Goal: Task Accomplishment & Management: Manage account settings

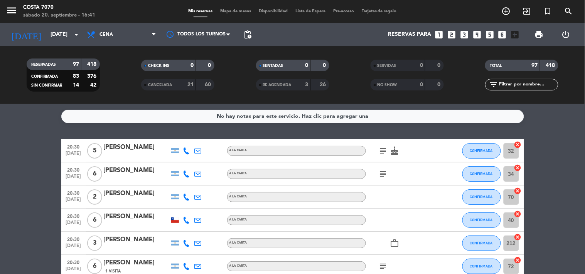
scroll to position [128, 0]
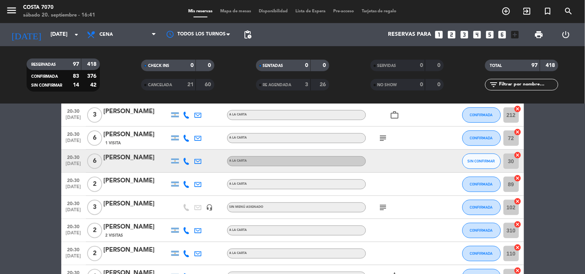
click at [190, 159] on icon at bounding box center [186, 161] width 7 height 7
click at [182, 151] on span "Copiar" at bounding box center [181, 148] width 16 height 8
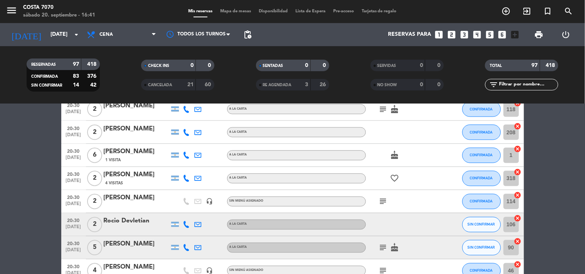
scroll to position [385, 0]
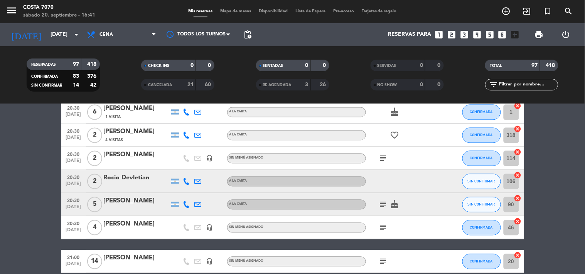
drag, startPoint x: 180, startPoint y: 178, endPoint x: 186, endPoint y: 178, distance: 5.8
click at [182, 178] on div at bounding box center [187, 181] width 12 height 23
click at [186, 178] on icon at bounding box center [186, 181] width 7 height 7
click at [183, 168] on span "Copiar" at bounding box center [181, 169] width 16 height 8
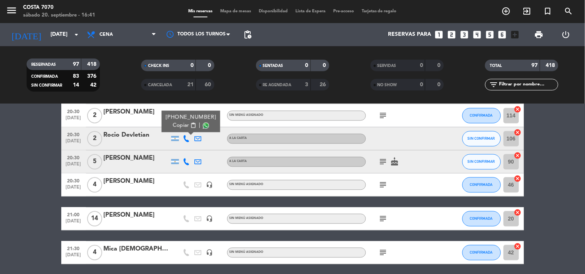
click at [187, 161] on icon at bounding box center [186, 162] width 7 height 7
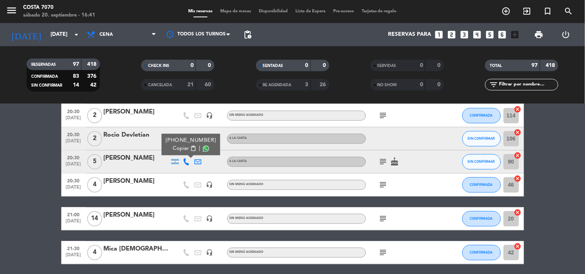
click at [184, 147] on span "Copiar" at bounding box center [181, 149] width 16 height 8
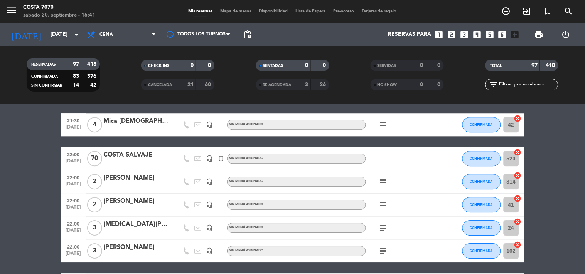
scroll to position [642, 0]
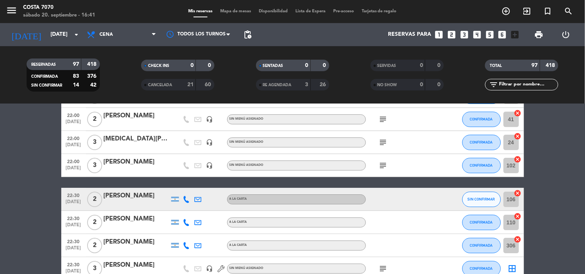
click at [187, 197] on icon at bounding box center [186, 199] width 7 height 7
click at [182, 184] on span "Copiar" at bounding box center [181, 186] width 16 height 8
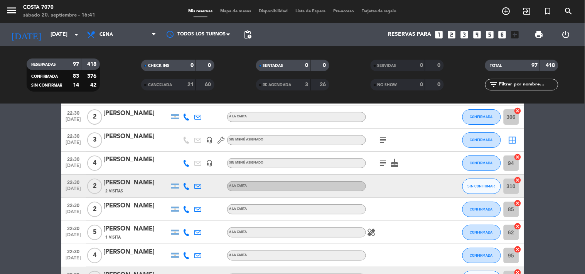
scroll to position [814, 0]
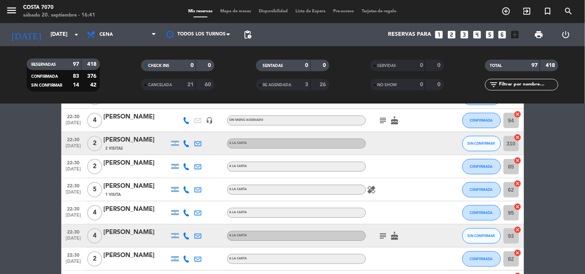
click at [188, 141] on icon at bounding box center [186, 143] width 7 height 7
click at [183, 133] on span "Copiar" at bounding box center [181, 130] width 16 height 8
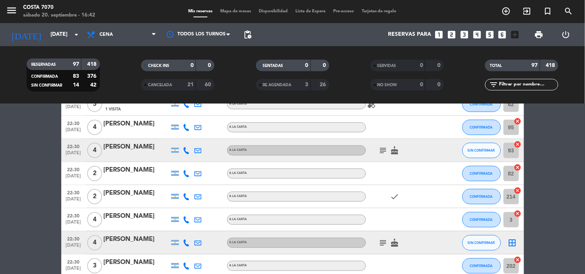
click at [186, 148] on icon at bounding box center [186, 150] width 7 height 7
click at [179, 137] on span "Copiar" at bounding box center [181, 137] width 16 height 8
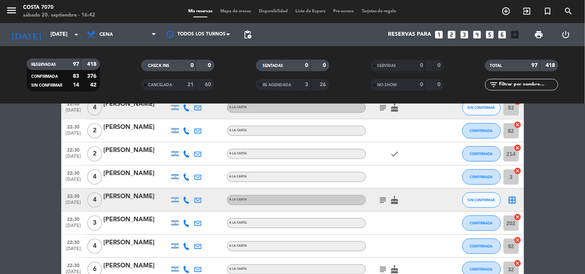
click at [187, 202] on icon at bounding box center [186, 200] width 7 height 7
click at [179, 185] on span "Copiar" at bounding box center [179, 187] width 16 height 8
click at [117, 196] on div "[PERSON_NAME]" at bounding box center [137, 197] width 66 height 10
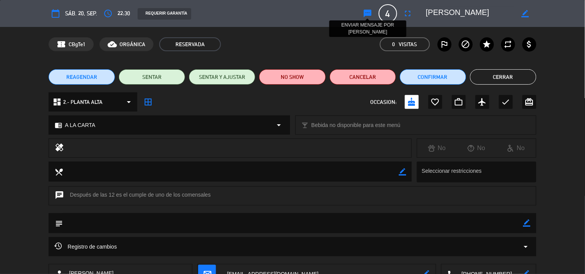
click at [368, 11] on icon "sms" at bounding box center [367, 13] width 9 height 9
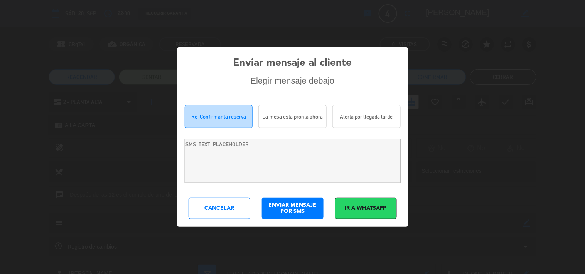
type textarea "Hola [PERSON_NAME]! Estamos escribiendo para re-confirmar su reserva en Costa 7…"
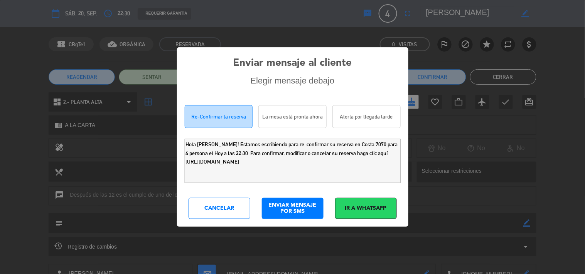
drag, startPoint x: 369, startPoint y: 168, endPoint x: 2, endPoint y: 42, distance: 387.7
click at [0, 72] on div "Enviar mensaje al cliente Elegir mensaje debajo Re-Confirmar la reserva La mesa…" at bounding box center [292, 137] width 585 height 274
click at [202, 203] on div "Cancelar" at bounding box center [219, 208] width 62 height 21
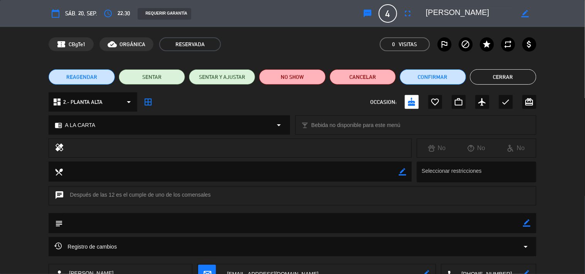
scroll to position [43, 0]
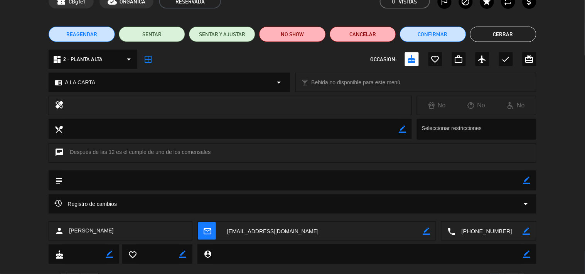
click at [526, 180] on icon "border_color" at bounding box center [526, 180] width 7 height 7
click at [509, 182] on textarea at bounding box center [293, 181] width 460 height 20
type textarea "CUMPLEAÑOS"
click at [526, 177] on icon at bounding box center [526, 180] width 7 height 7
click at [502, 31] on button "Cerrar" at bounding box center [503, 34] width 66 height 15
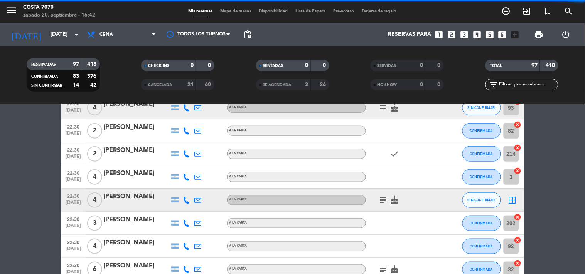
scroll to position [985, 0]
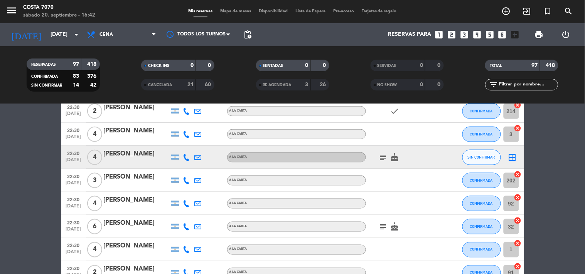
click at [382, 227] on icon "subject" at bounding box center [382, 226] width 9 height 9
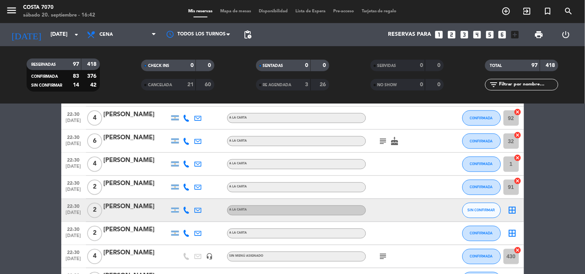
click at [183, 210] on icon at bounding box center [186, 210] width 7 height 7
click at [180, 197] on span "Copiar" at bounding box center [181, 197] width 16 height 8
click at [146, 208] on div "[PERSON_NAME]" at bounding box center [137, 207] width 66 height 10
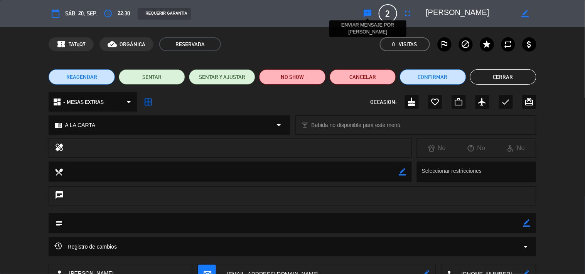
click at [365, 17] on icon "sms" at bounding box center [367, 13] width 9 height 9
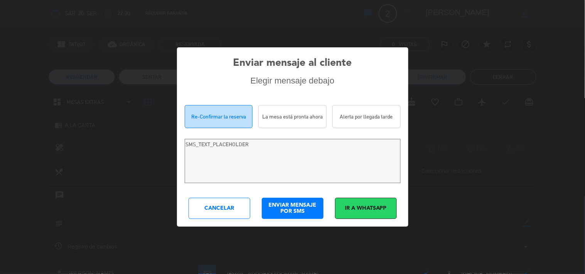
type textarea "[PERSON_NAME]! Estamos escribiendo para re-confirmar su reserva en Costa 7070 p…"
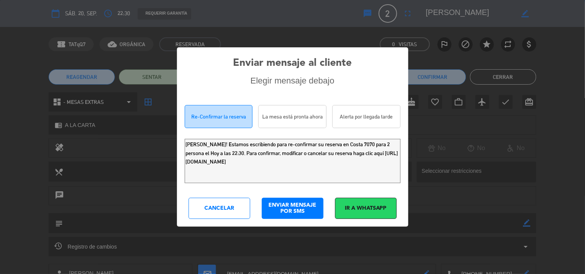
drag, startPoint x: 359, startPoint y: 172, endPoint x: 0, endPoint y: 3, distance: 396.7
click at [0, 33] on div "Enviar mensaje al cliente Elegir mensaje debajo Re-Confirmar la reserva La mesa…" at bounding box center [292, 137] width 585 height 274
click at [202, 217] on div "Cancelar" at bounding box center [219, 208] width 62 height 21
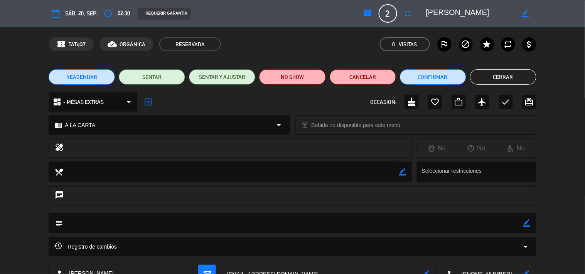
drag, startPoint x: 514, startPoint y: 74, endPoint x: 320, endPoint y: 102, distance: 196.6
click at [512, 74] on button "Cerrar" at bounding box center [503, 76] width 66 height 15
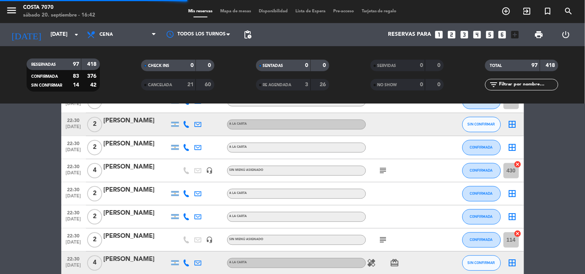
scroll to position [1242, 0]
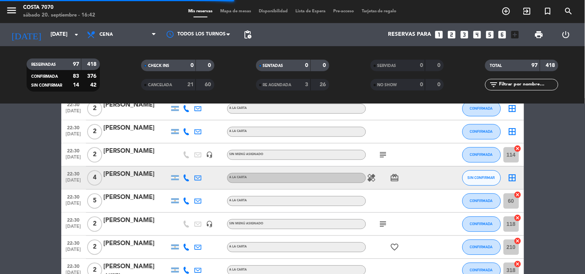
click at [187, 178] on icon at bounding box center [186, 178] width 7 height 7
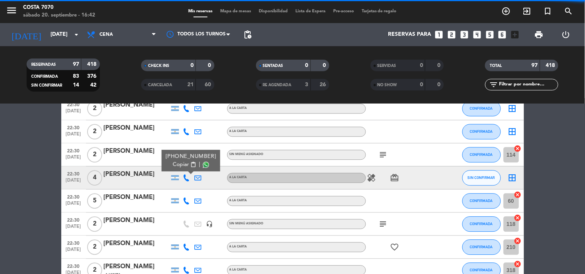
click at [190, 167] on span "content_paste" at bounding box center [193, 165] width 6 height 6
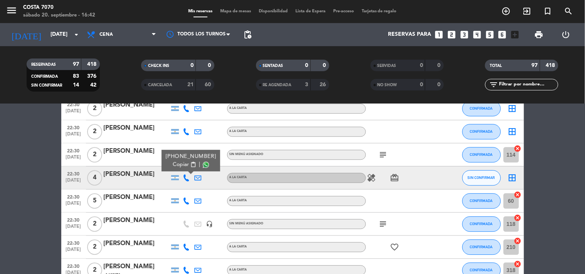
click at [122, 174] on div "[PERSON_NAME]" at bounding box center [137, 175] width 66 height 10
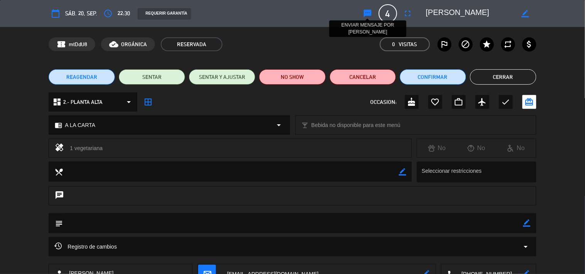
click at [366, 15] on icon "sms" at bounding box center [367, 13] width 9 height 9
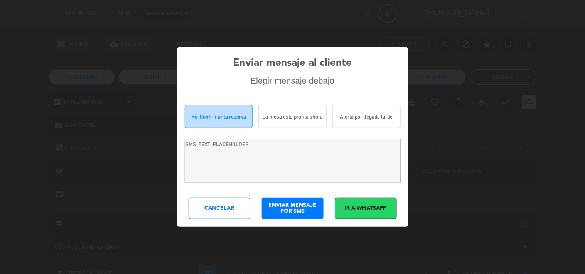
type textarea "Hola [PERSON_NAME] krasbuch! Estamos escribiendo para re-confirmar su reserva e…"
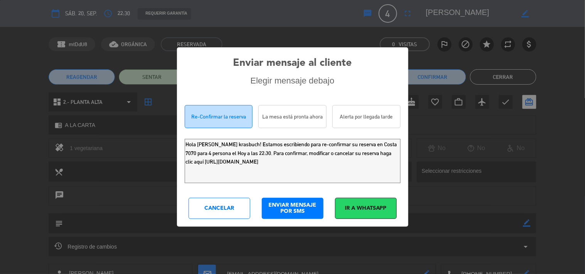
drag, startPoint x: 364, startPoint y: 170, endPoint x: 4, endPoint y: 13, distance: 392.6
click at [0, 72] on div "Enviar mensaje al cliente Elegir mensaje debajo Re-Confirmar la reserva La mesa…" at bounding box center [292, 137] width 585 height 274
click at [225, 214] on div "Cancelar" at bounding box center [219, 208] width 62 height 21
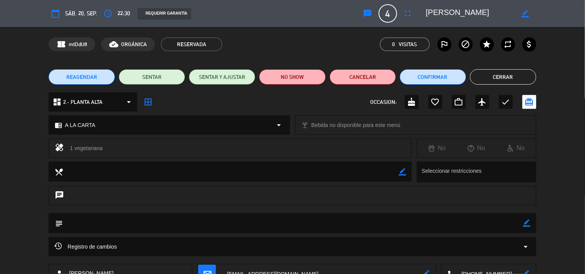
click at [523, 78] on button "Cerrar" at bounding box center [503, 76] width 66 height 15
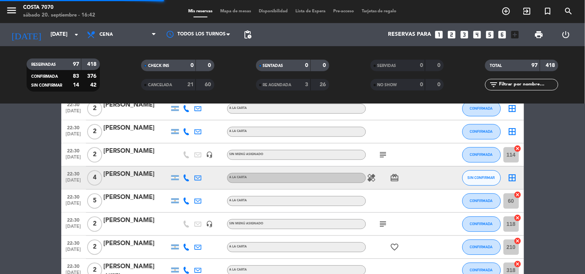
scroll to position [1327, 0]
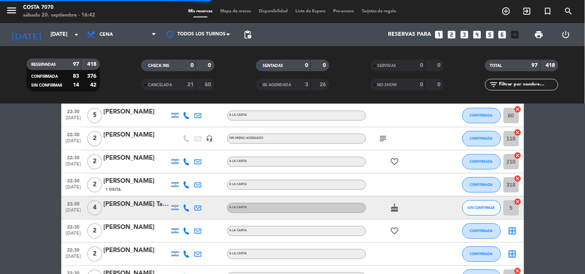
click at [187, 206] on icon at bounding box center [186, 208] width 7 height 7
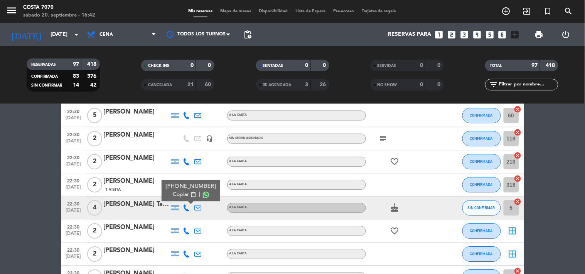
click at [183, 195] on span "Copiar" at bounding box center [181, 195] width 16 height 8
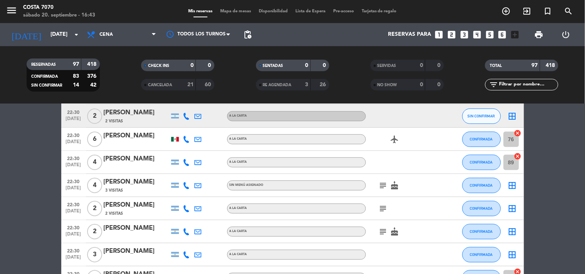
scroll to position [1584, 0]
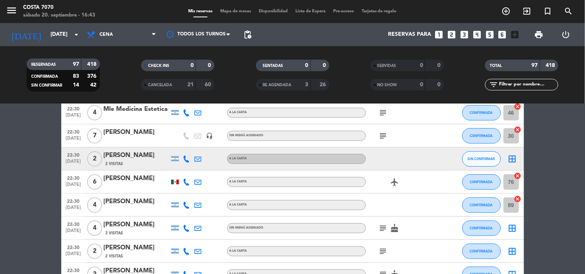
click at [187, 157] on icon at bounding box center [186, 159] width 7 height 7
click at [187, 147] on span "content_paste" at bounding box center [189, 146] width 6 height 6
click at [483, 161] on button "SIN CONFIRMAR" at bounding box center [481, 158] width 39 height 15
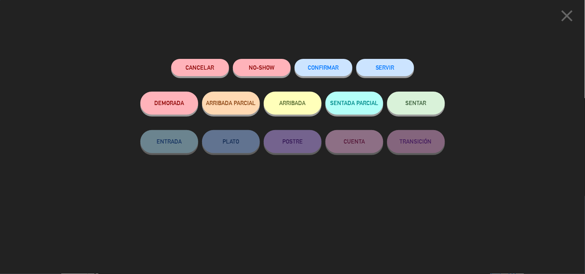
click at [330, 71] on button "CONFIRMAR" at bounding box center [323, 67] width 58 height 17
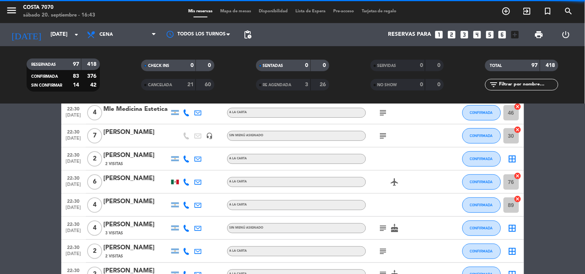
click at [124, 159] on div "[PERSON_NAME]" at bounding box center [137, 156] width 66 height 10
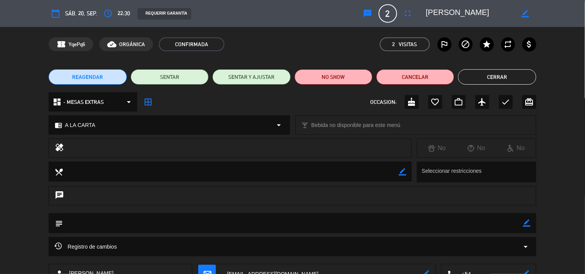
click at [526, 224] on icon "border_color" at bounding box center [526, 223] width 7 height 7
click at [491, 227] on textarea at bounding box center [293, 224] width 460 height 20
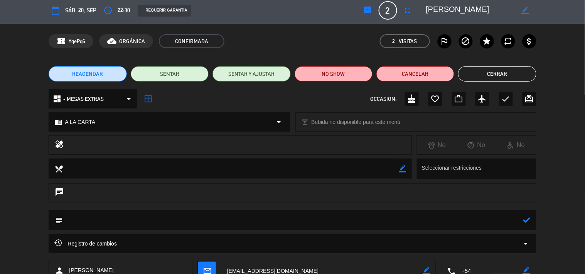
click at [488, 222] on textarea at bounding box center [293, 220] width 460 height 20
type textarea "2 visitas"
click at [526, 220] on icon at bounding box center [526, 220] width 7 height 7
click at [500, 76] on button "Cerrar" at bounding box center [497, 73] width 78 height 15
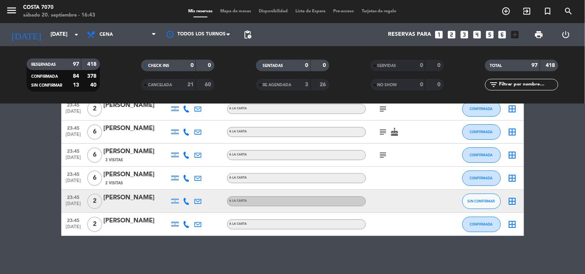
scroll to position [1922, 0]
